Goal: Check status: Check status

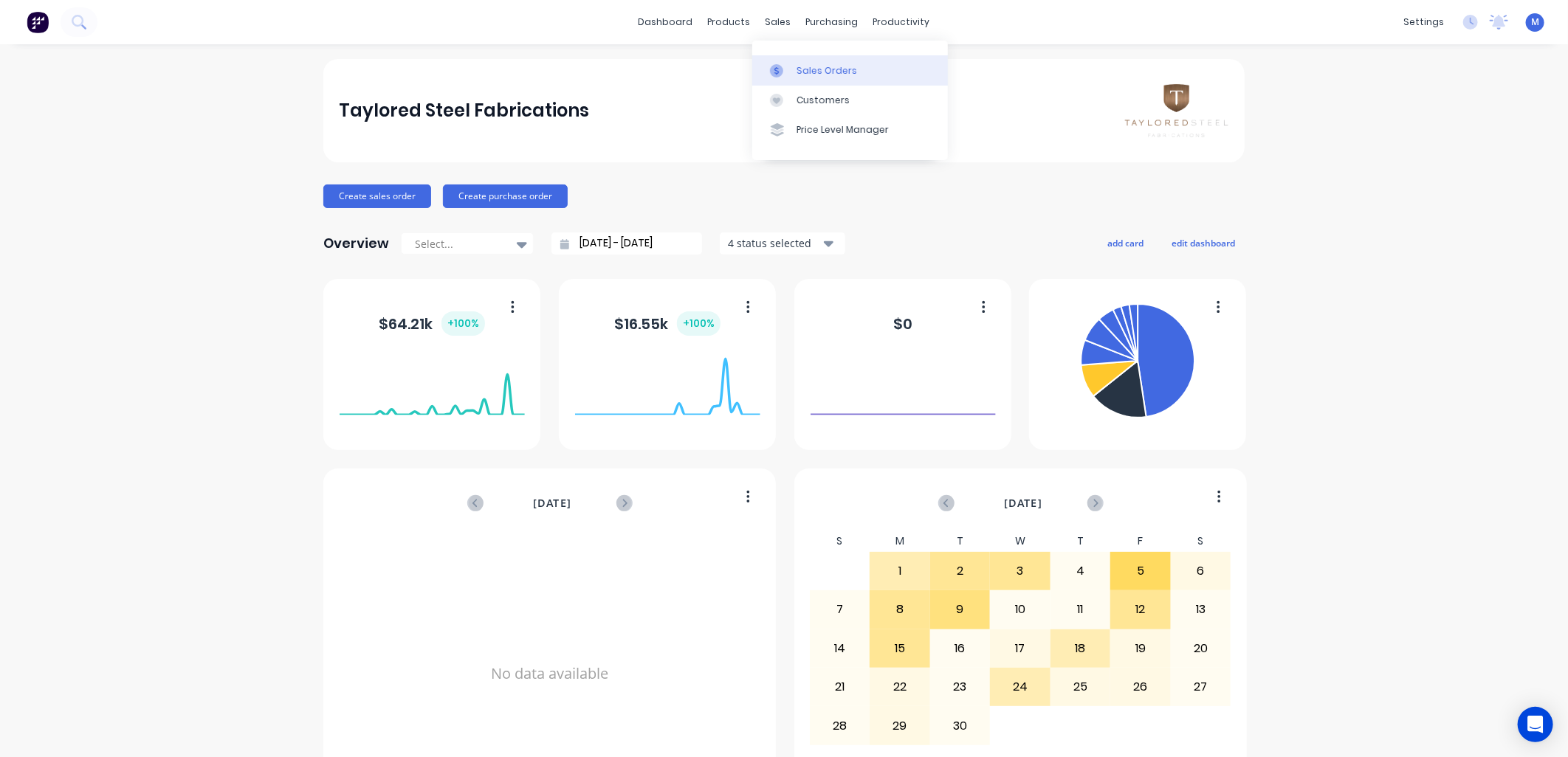
click at [798, 72] on div "Sales Orders" at bounding box center [827, 71] width 61 height 14
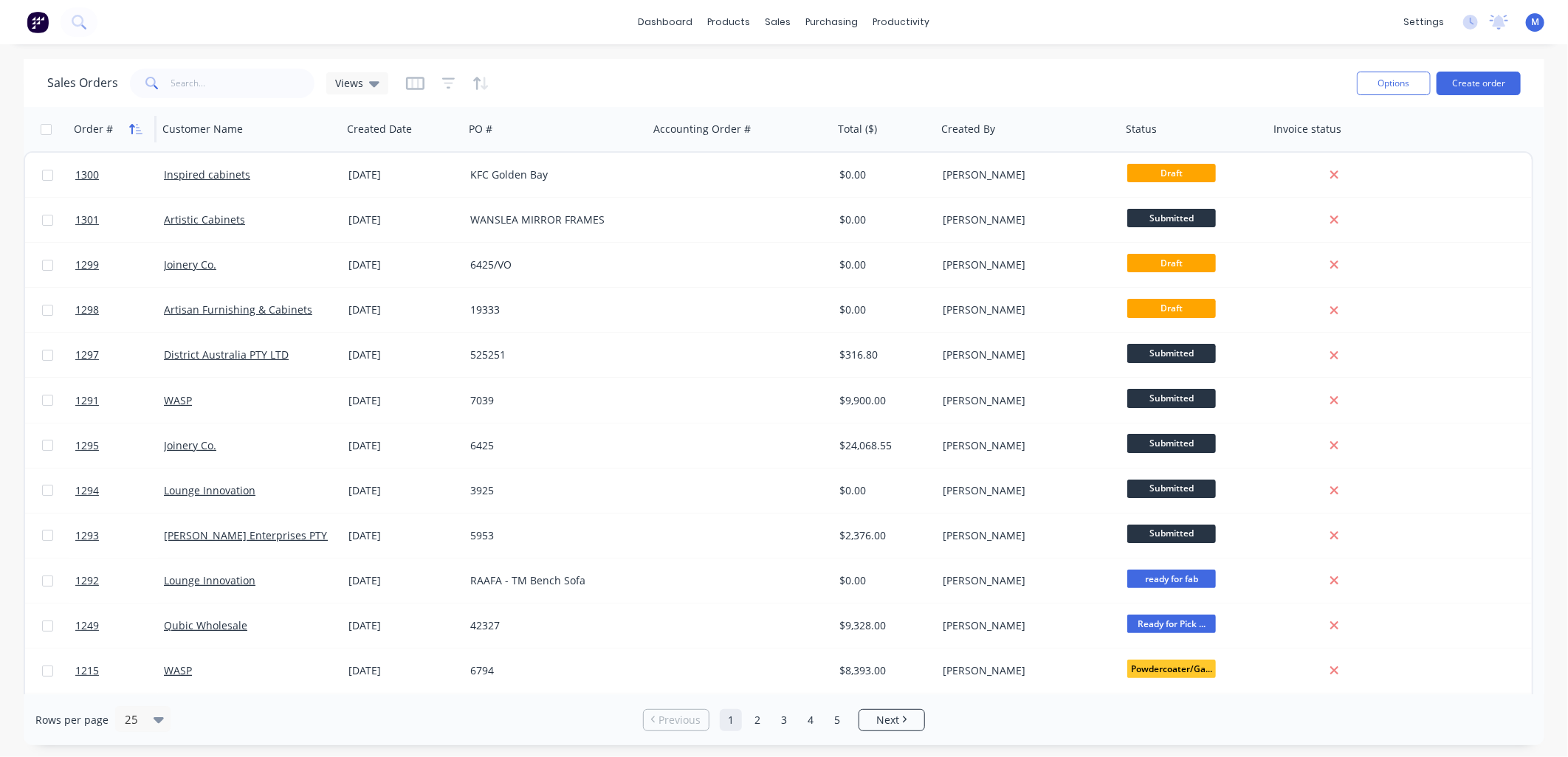
click at [126, 130] on button "button" at bounding box center [136, 129] width 22 height 22
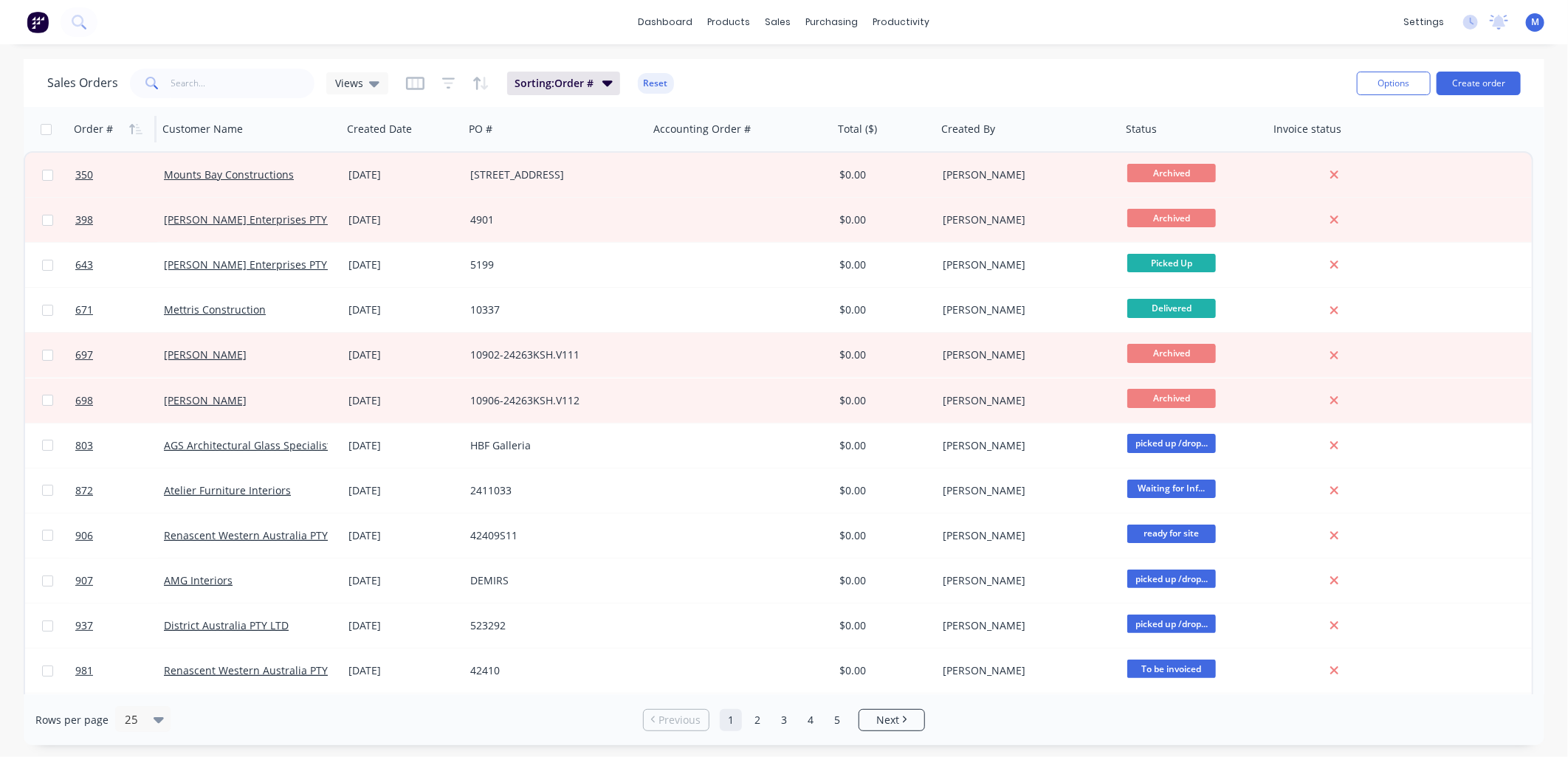
click at [126, 130] on button "button" at bounding box center [136, 129] width 22 height 22
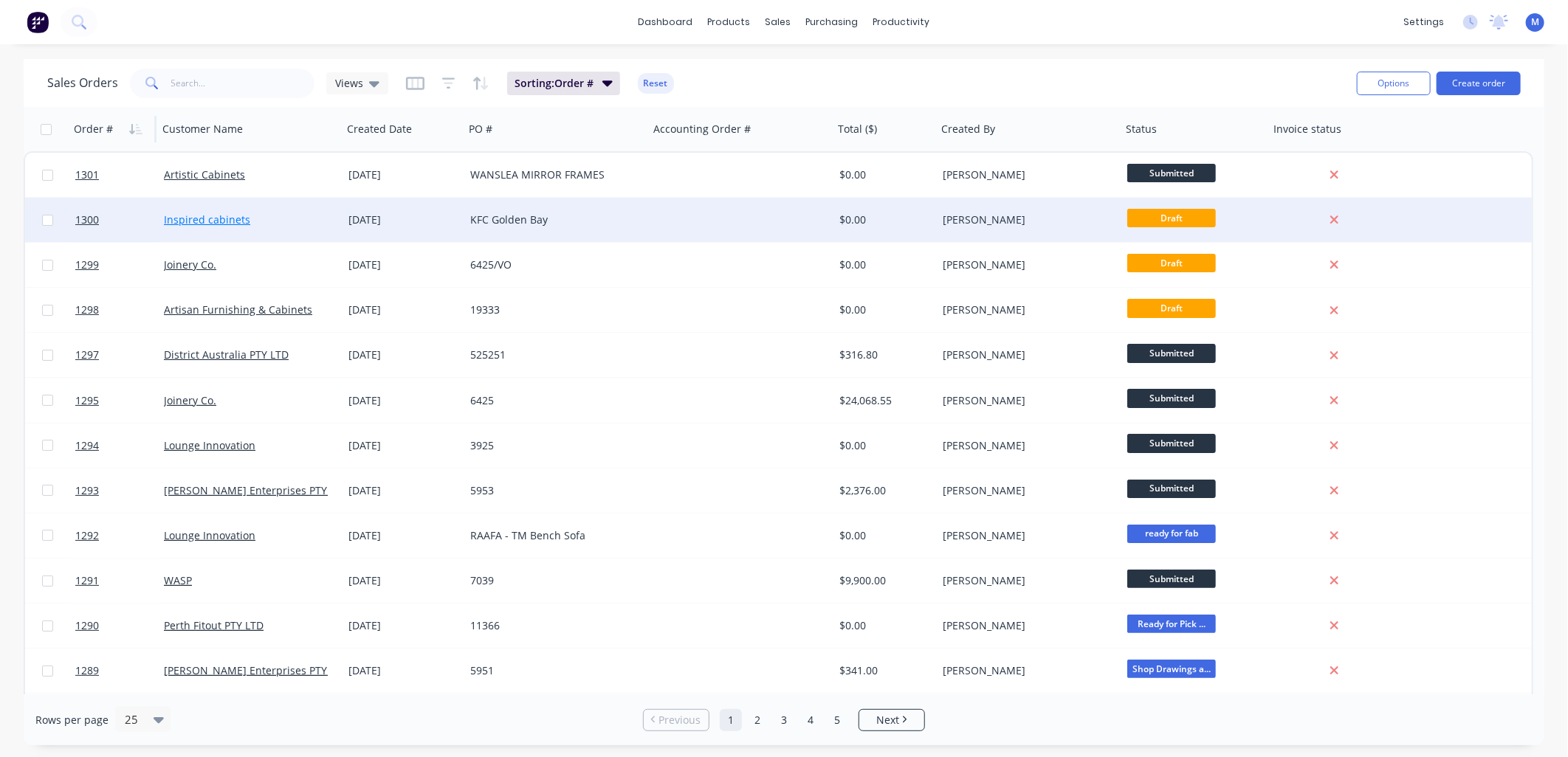
click at [209, 215] on link "Inspired cabinets" at bounding box center [207, 219] width 86 height 14
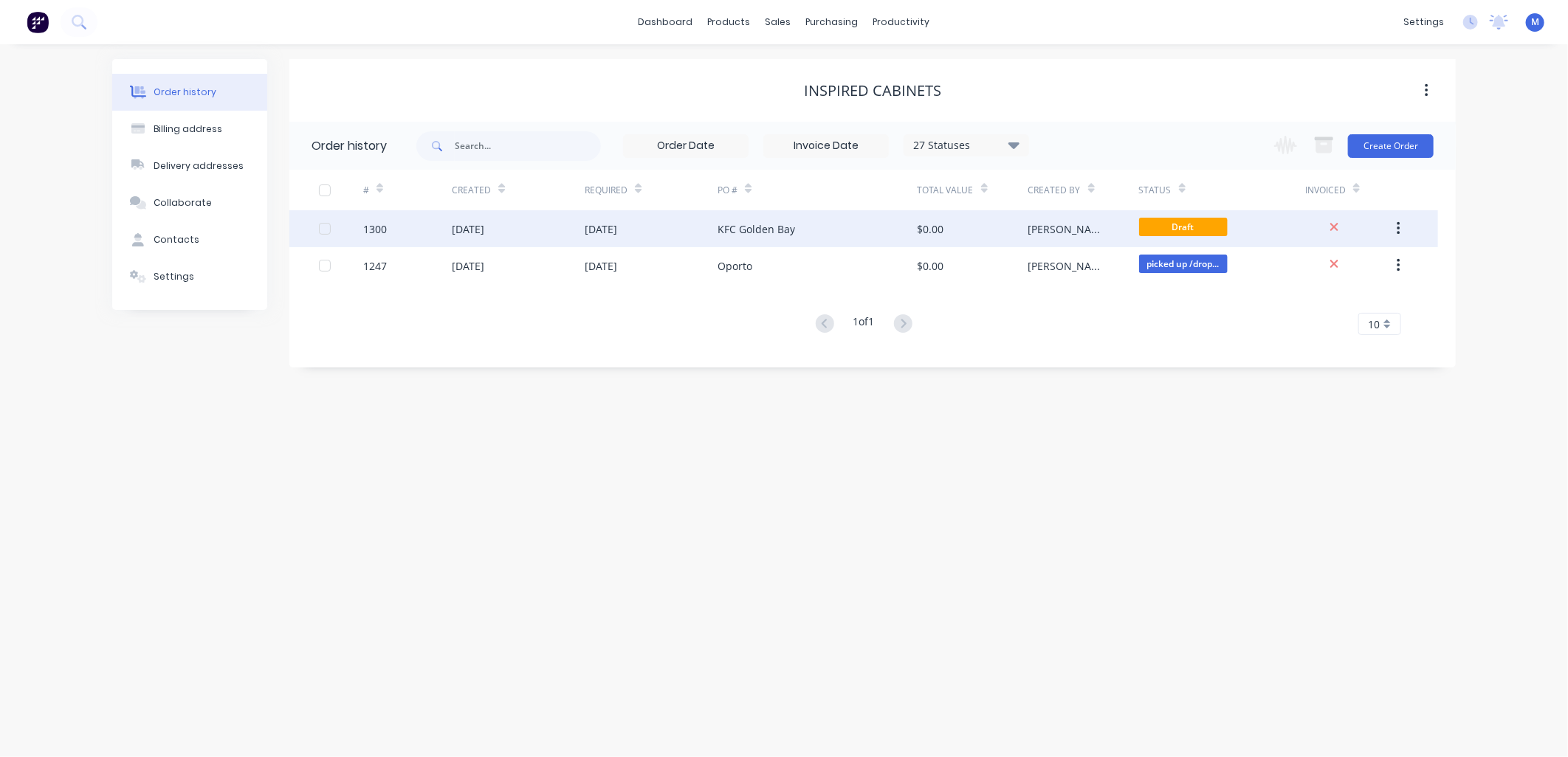
click at [613, 232] on div "06 Sep 2025" at bounding box center [600, 229] width 32 height 15
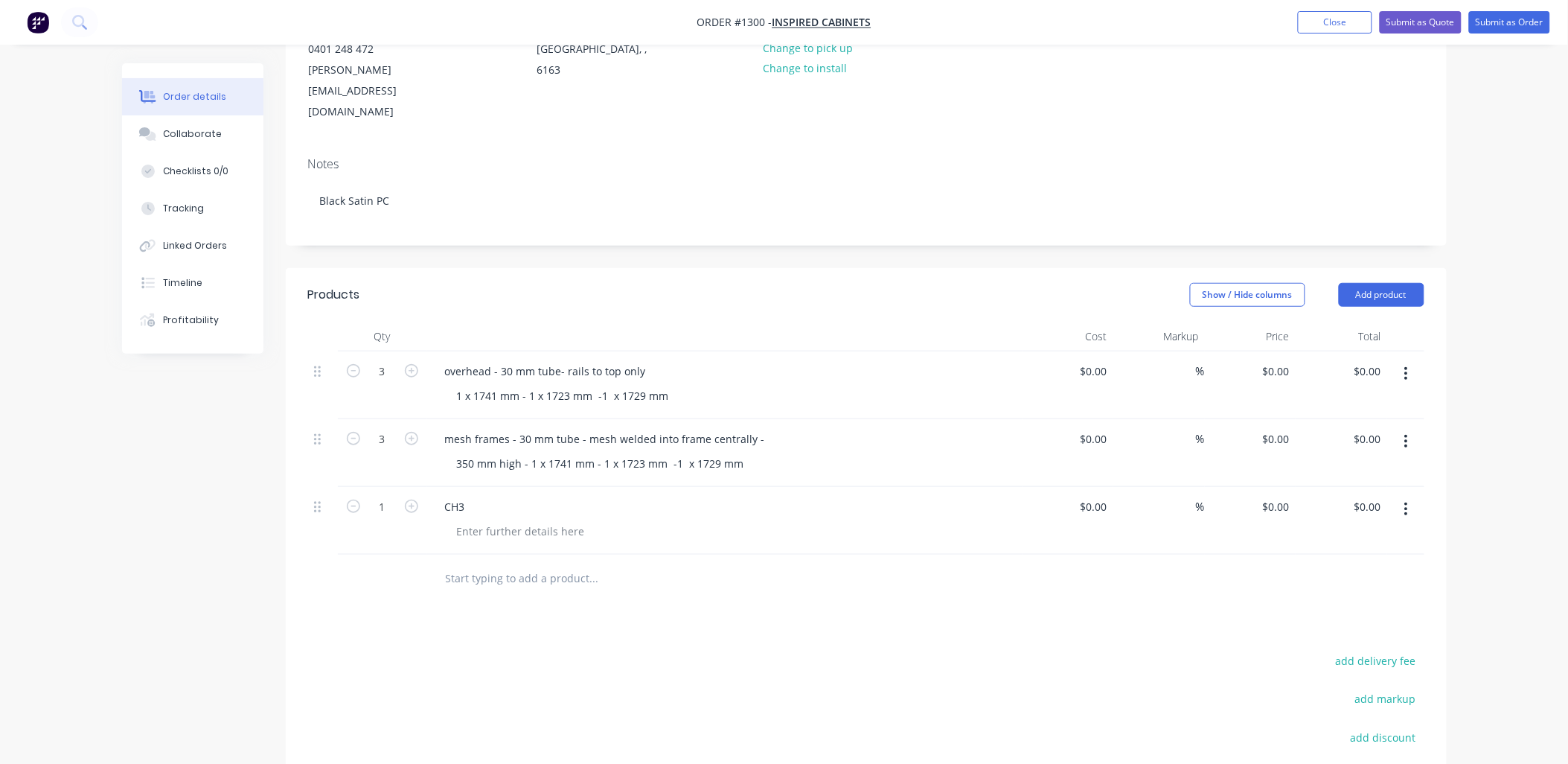
scroll to position [248, 0]
